Goal: Task Accomplishment & Management: Manage account settings

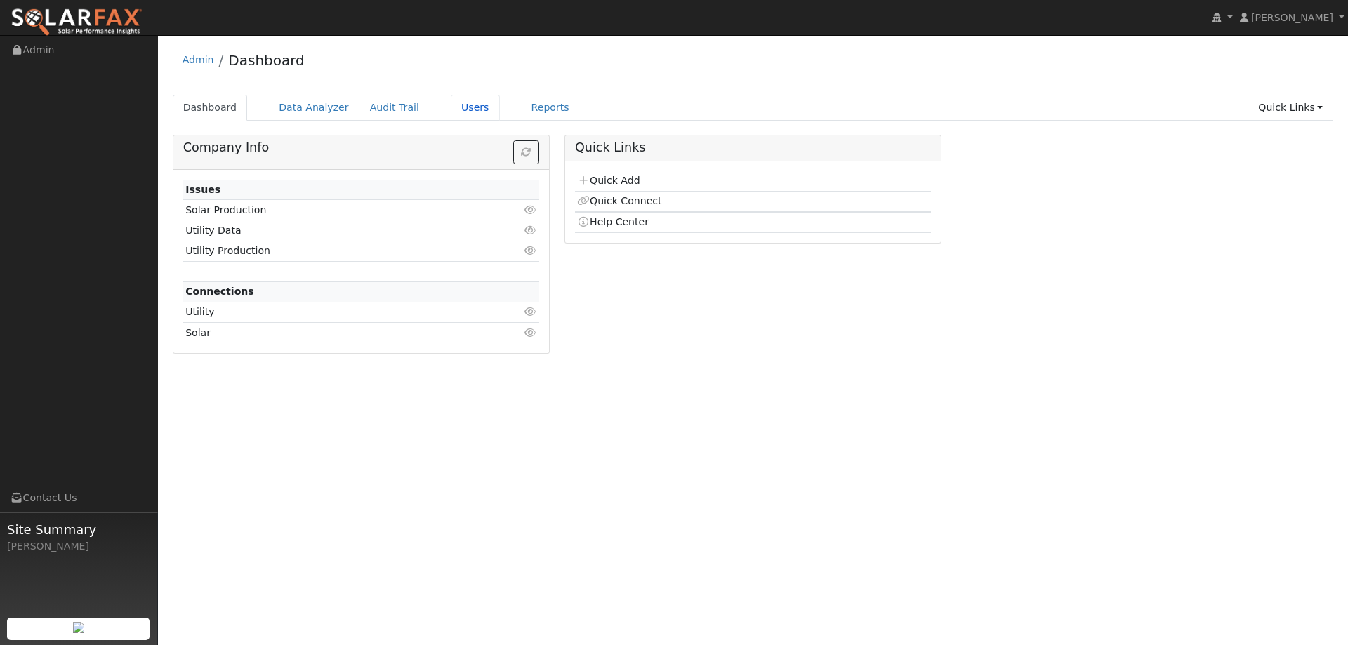
click at [451, 107] on link "Users" at bounding box center [475, 108] width 49 height 26
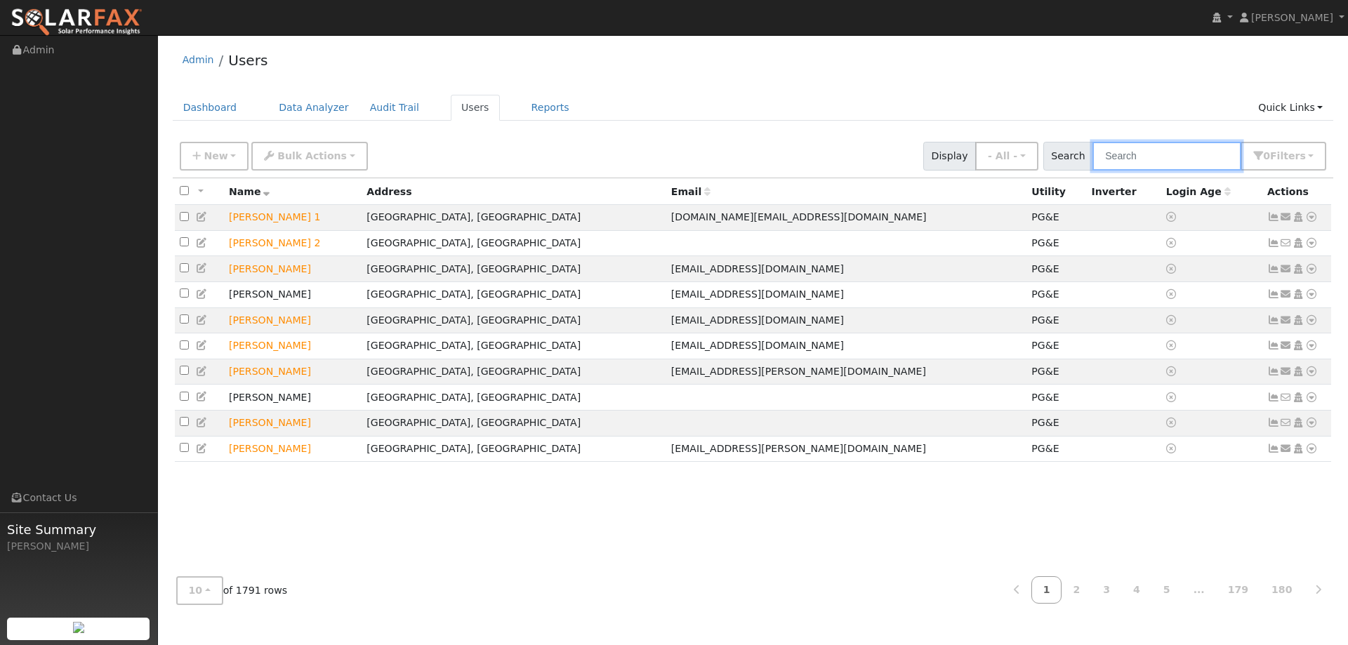
click at [1152, 159] on input "text" at bounding box center [1166, 156] width 149 height 29
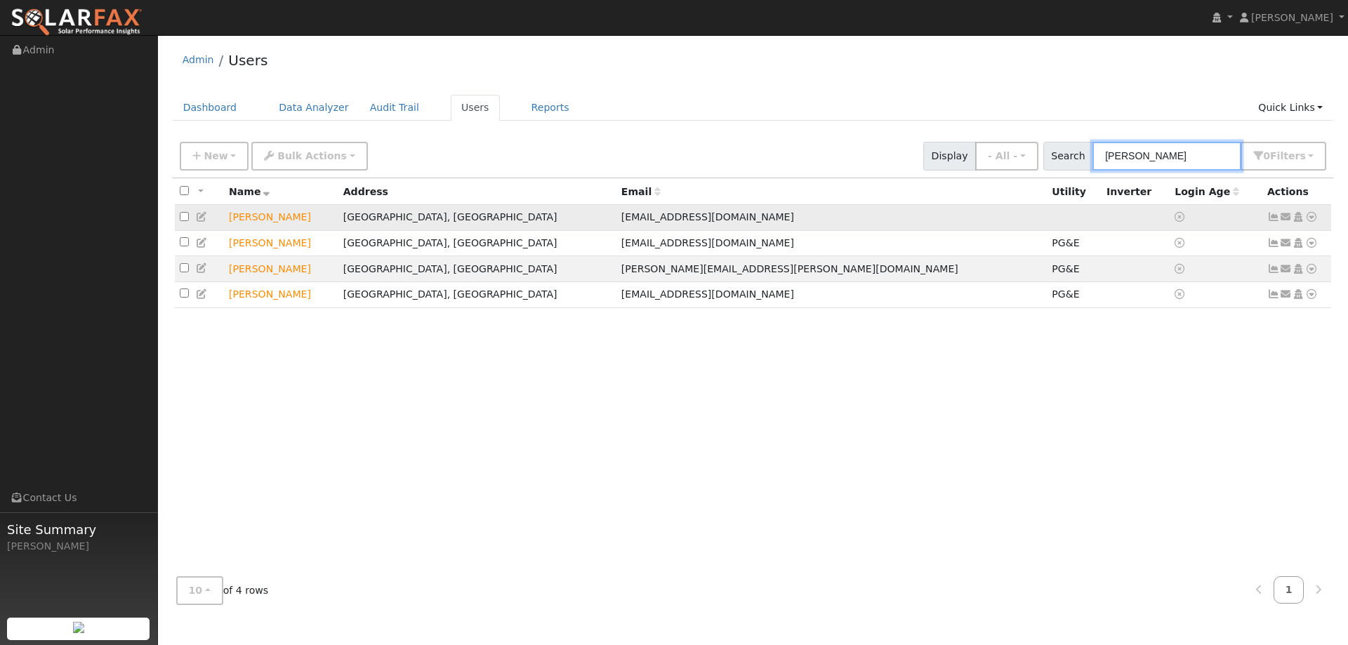
type input "Vince"
click at [1310, 217] on icon at bounding box center [1311, 217] width 13 height 10
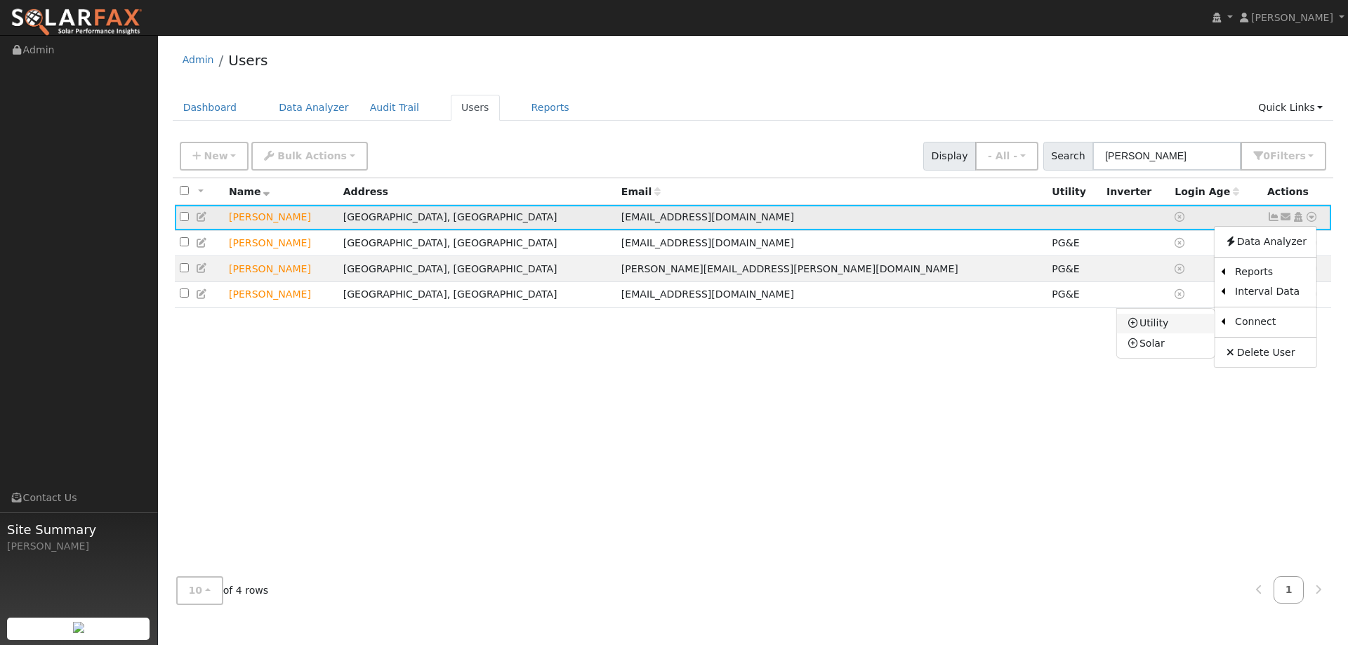
click at [1186, 322] on link "Utility" at bounding box center [1166, 324] width 98 height 20
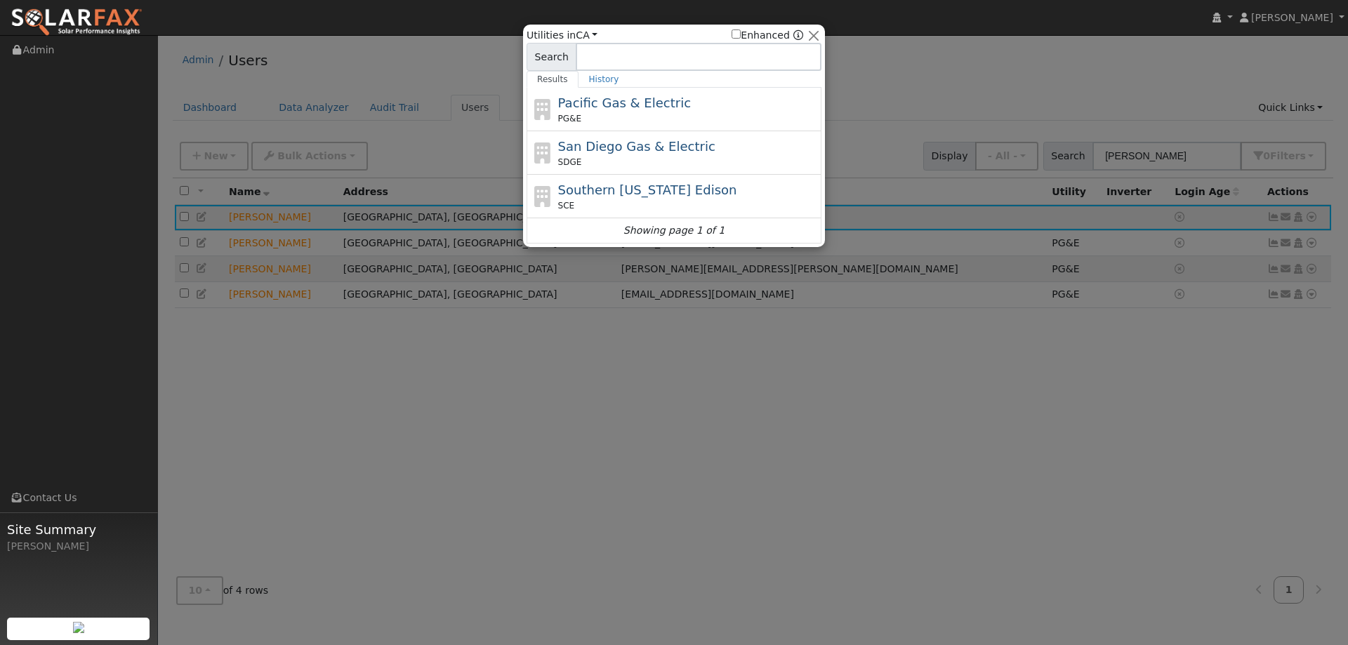
click at [659, 110] on span "Pacific Gas & Electric" at bounding box center [624, 102] width 133 height 15
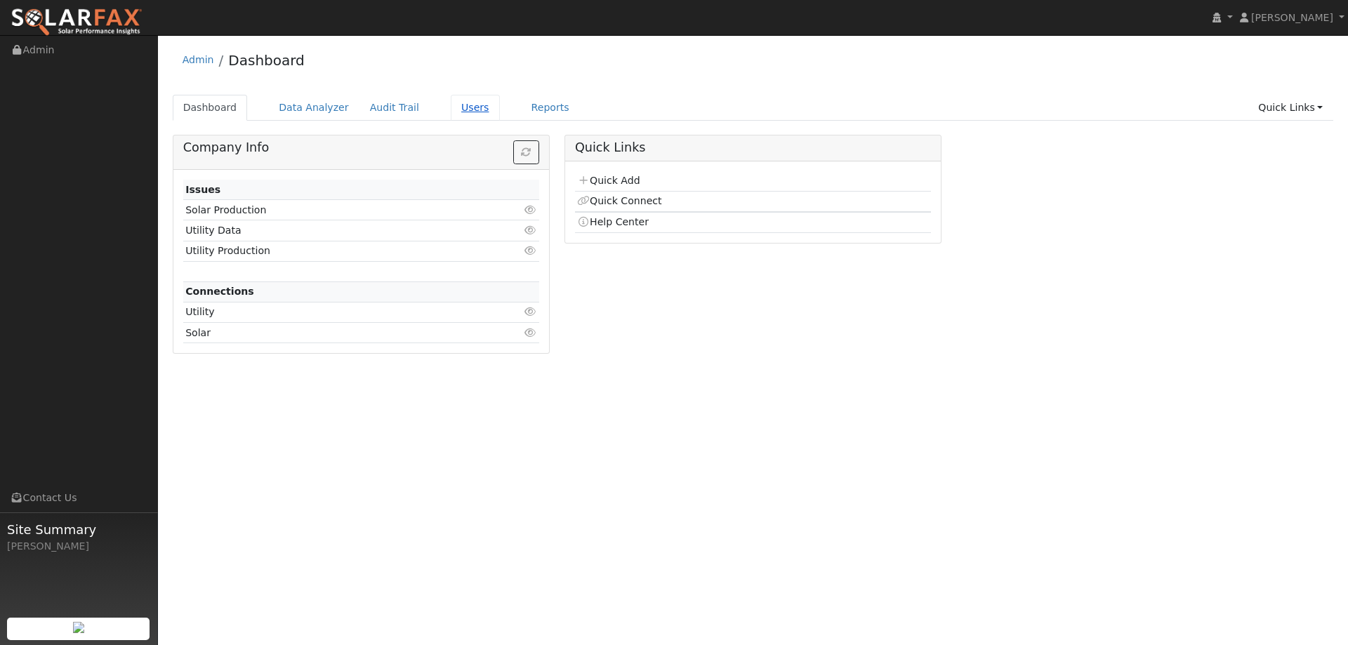
click at [452, 105] on link "Users" at bounding box center [475, 108] width 49 height 26
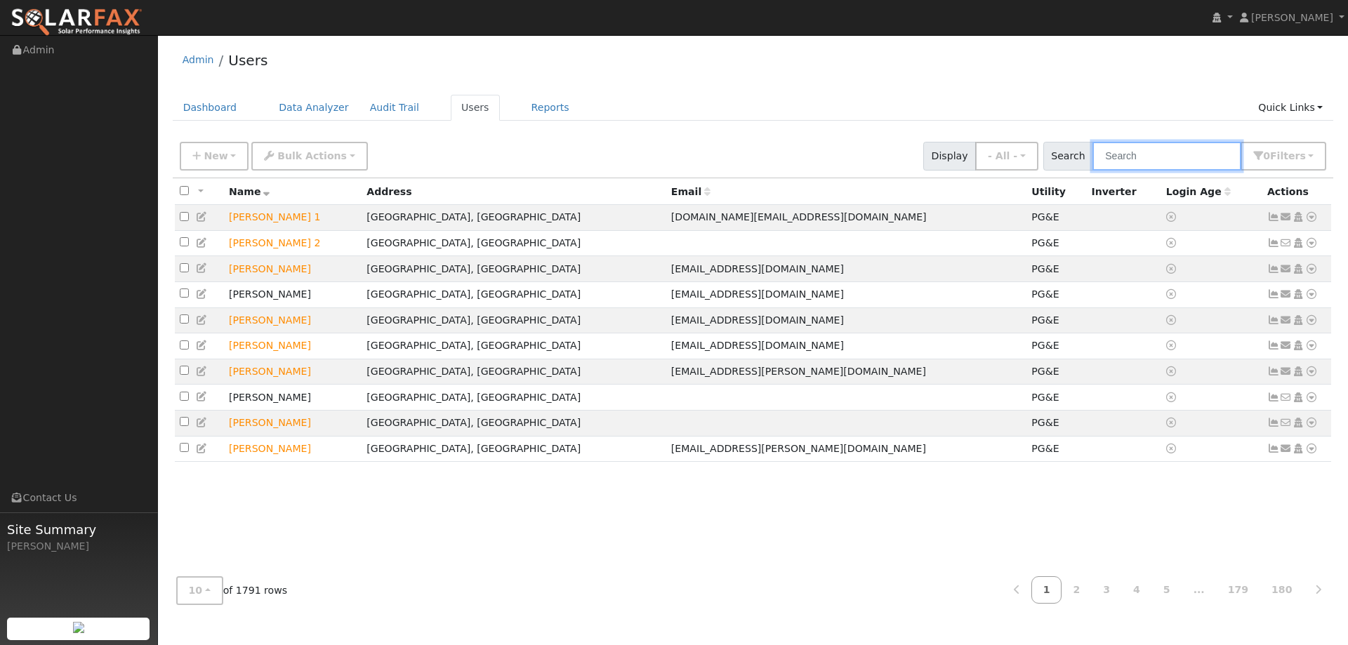
click at [1144, 147] on input "text" at bounding box center [1166, 156] width 149 height 29
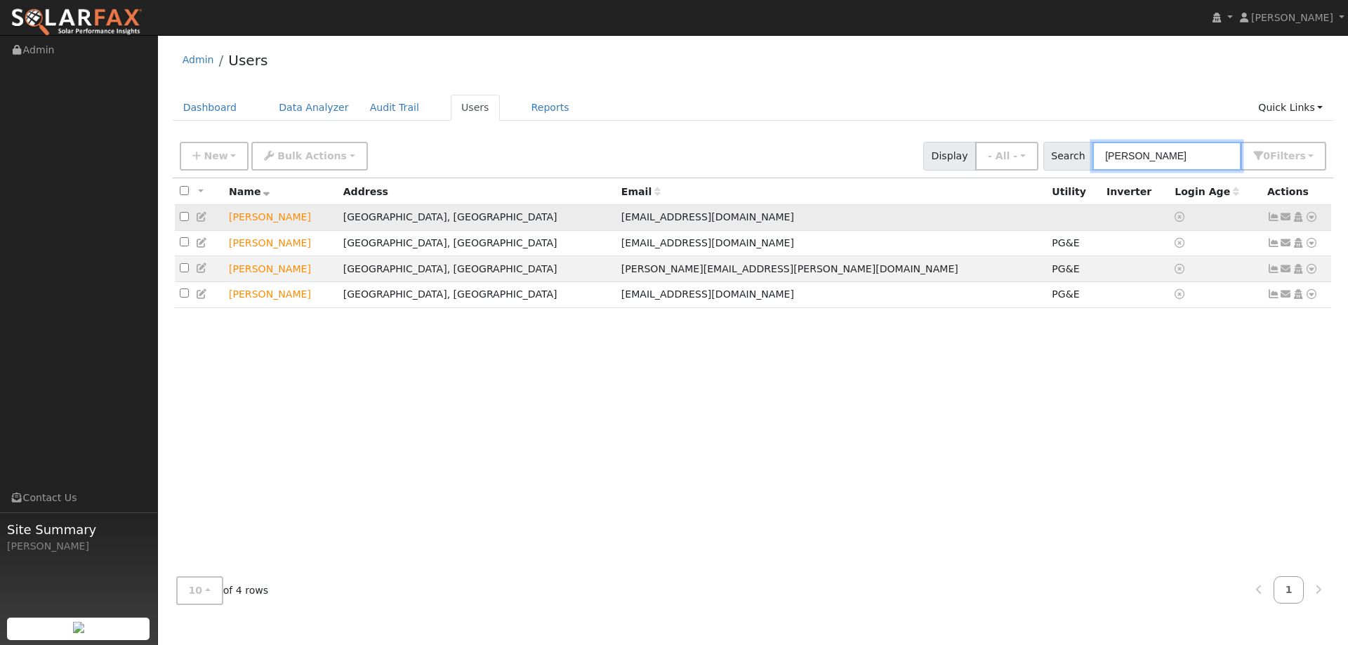
type input "Vince"
click at [1308, 221] on icon at bounding box center [1311, 217] width 13 height 10
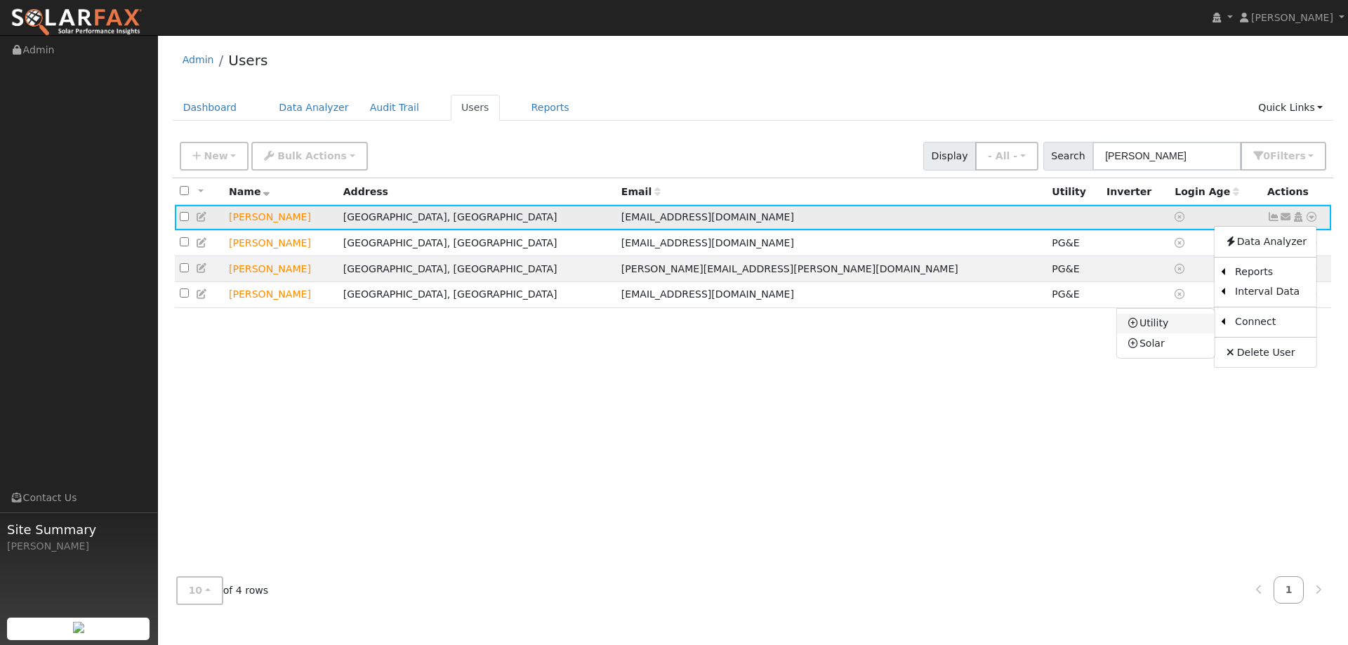
click at [1193, 327] on link "Utility" at bounding box center [1166, 324] width 98 height 20
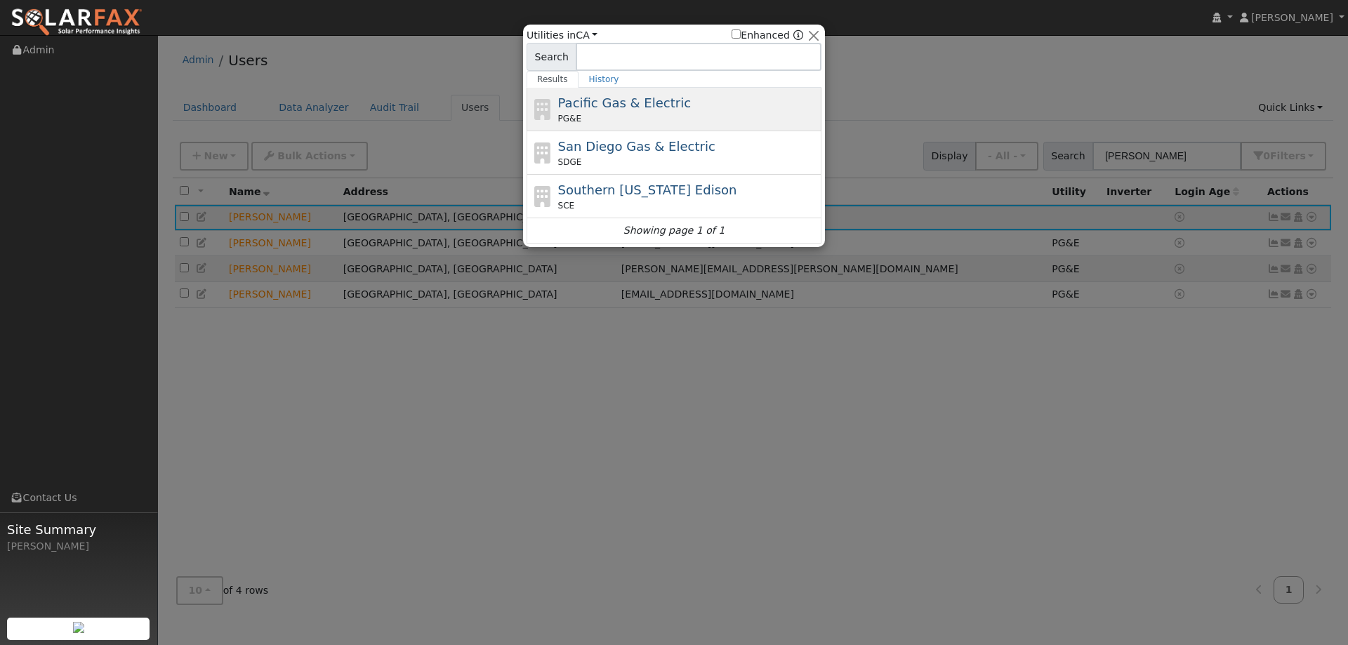
click at [701, 106] on div "Pacific Gas & Electric PG&E" at bounding box center [688, 109] width 260 height 32
